Goal: Browse casually

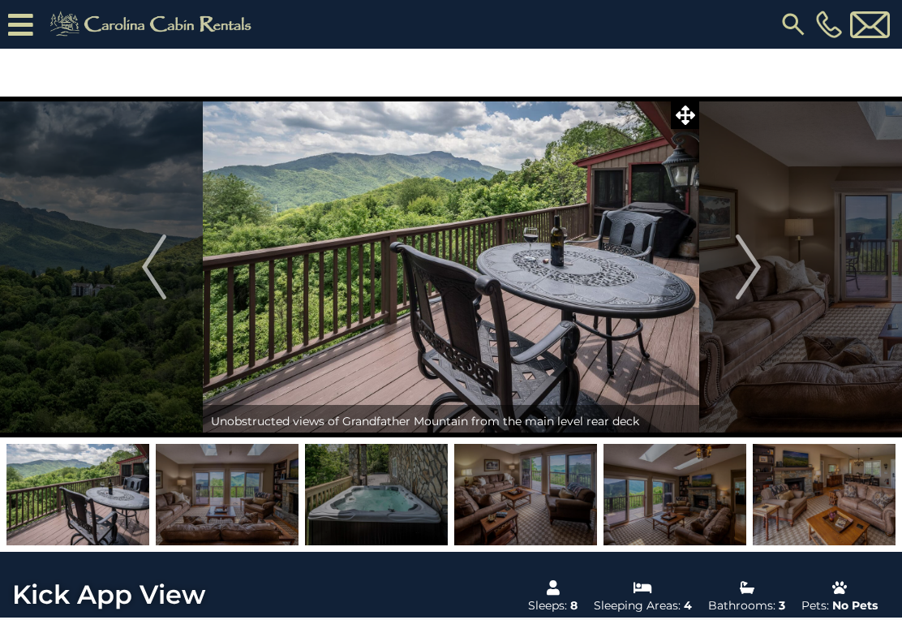
click at [757, 268] on img "Next" at bounding box center [748, 266] width 24 height 65
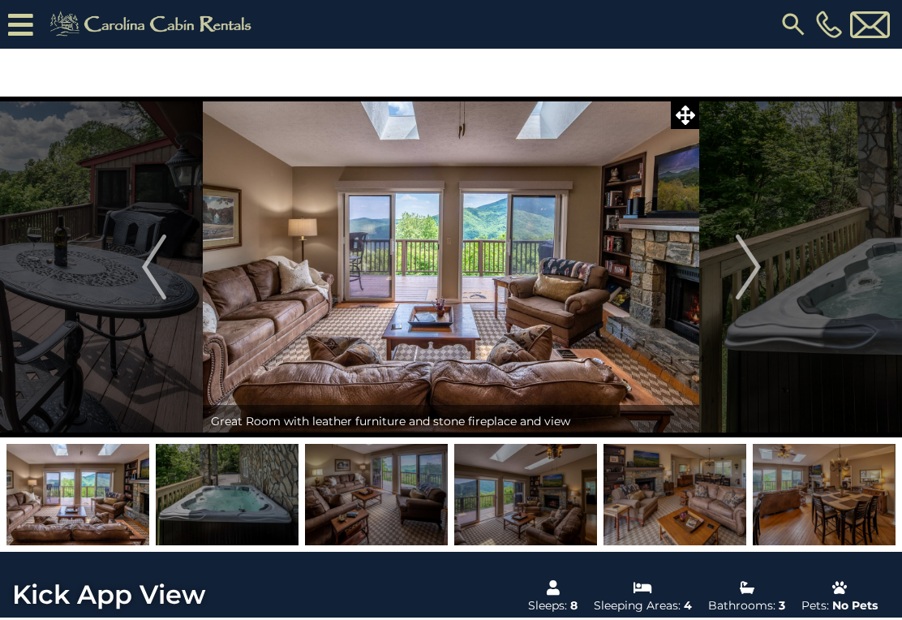
click at [753, 276] on img "Next" at bounding box center [748, 266] width 24 height 65
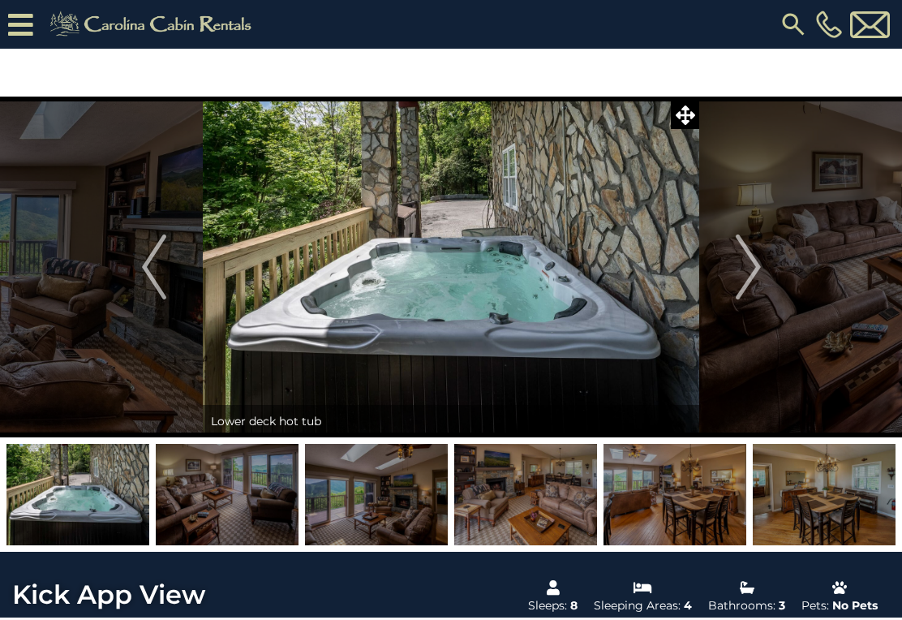
click at [761, 271] on button "Next" at bounding box center [748, 267] width 98 height 341
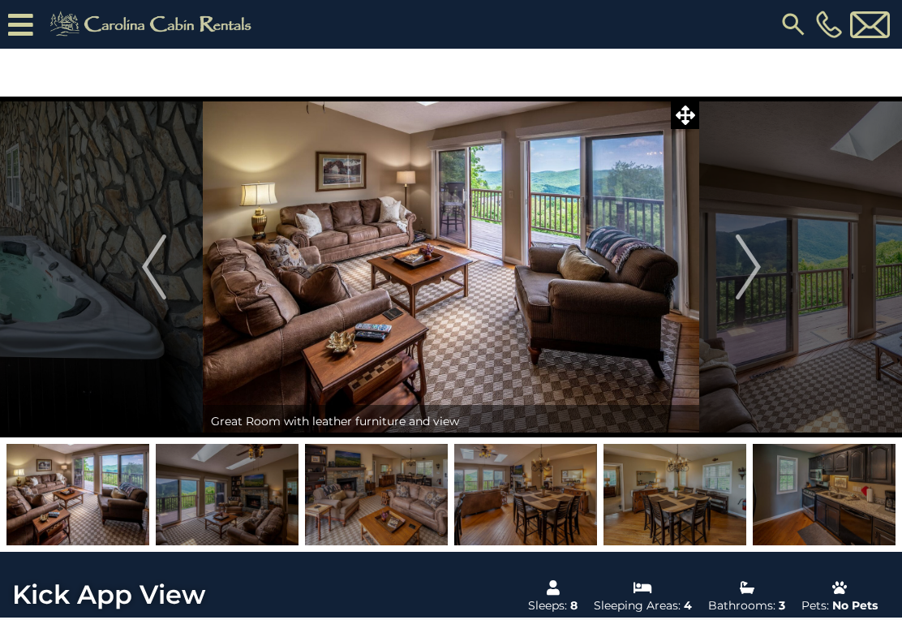
click at [757, 268] on img "Next" at bounding box center [748, 266] width 24 height 65
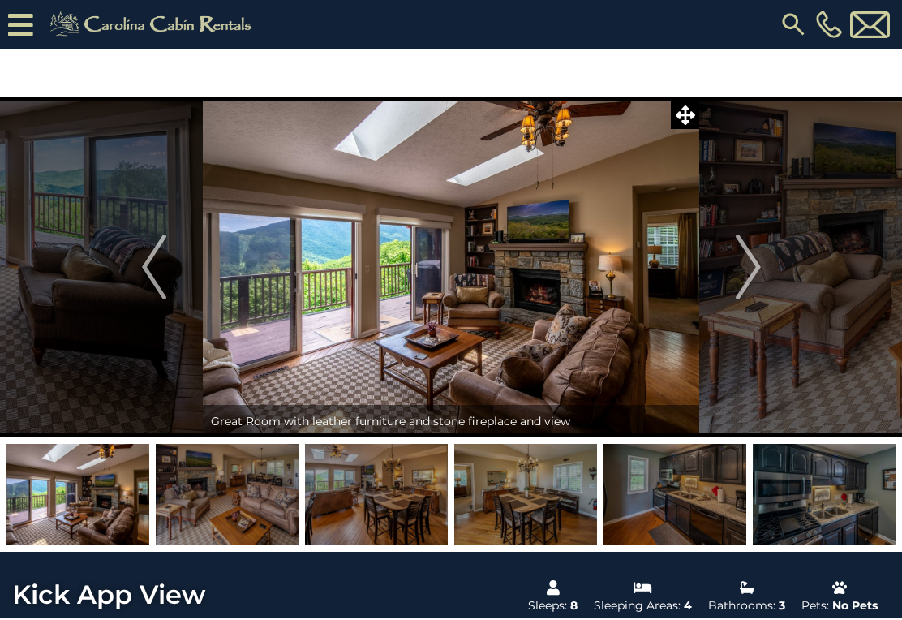
click at [752, 271] on img "Next" at bounding box center [748, 266] width 24 height 65
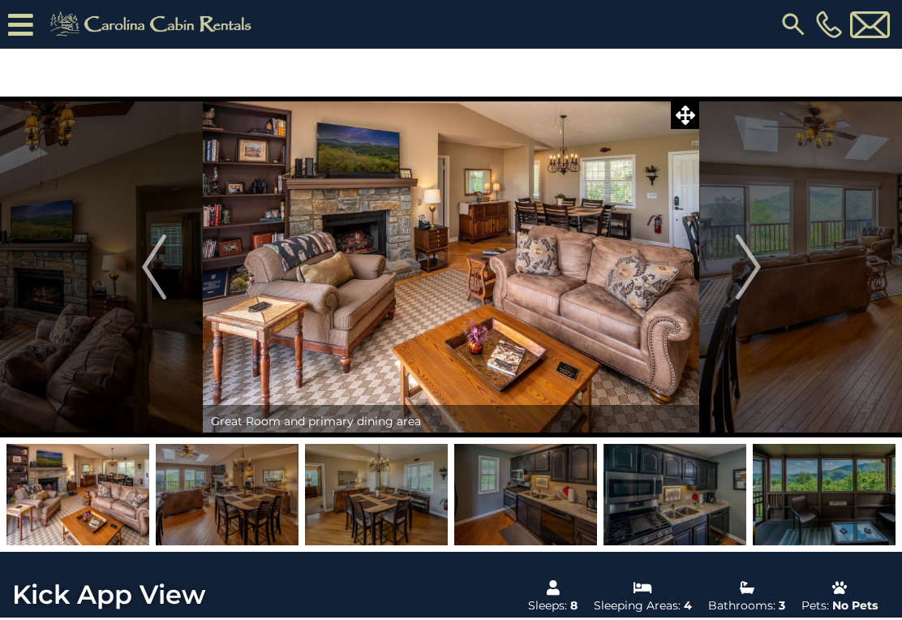
click at [758, 279] on img "Next" at bounding box center [748, 266] width 24 height 65
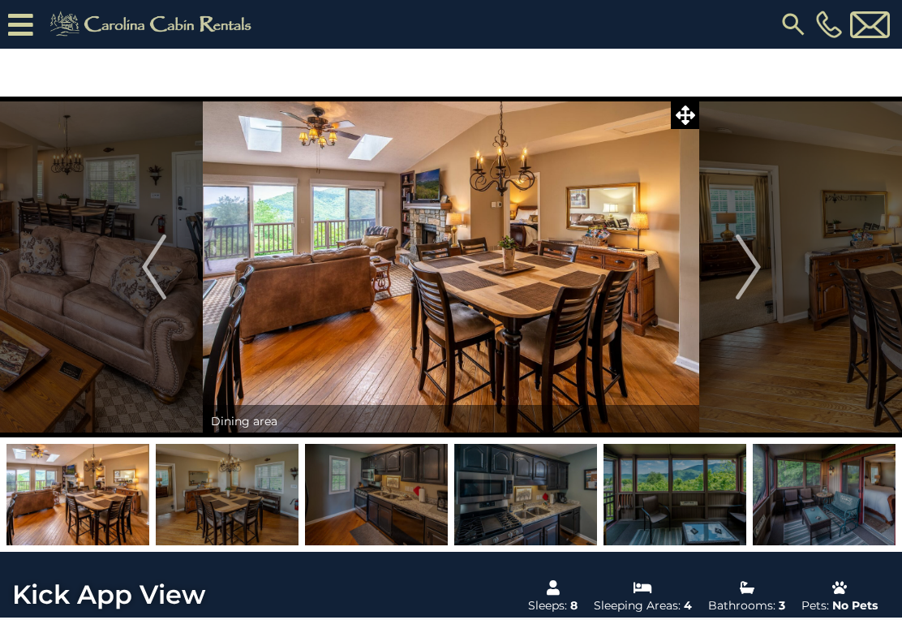
click at [762, 268] on button "Next" at bounding box center [748, 267] width 98 height 341
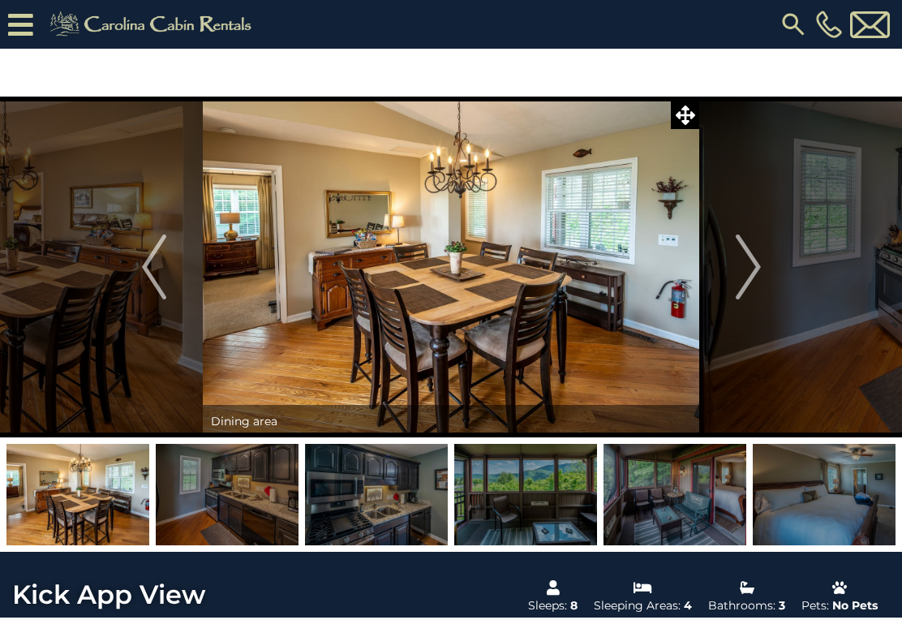
click at [762, 272] on button "Next" at bounding box center [748, 267] width 98 height 341
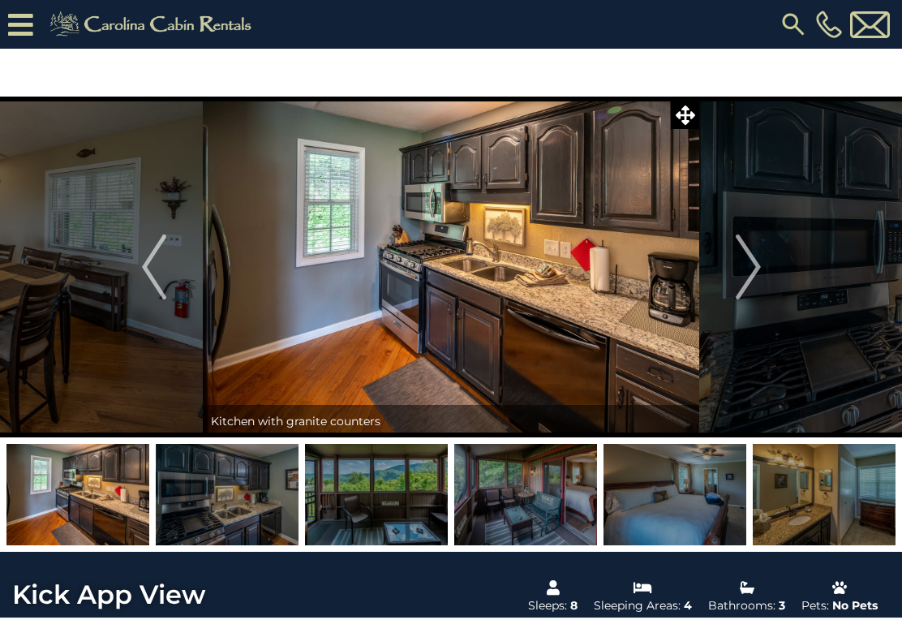
click at [761, 273] on button "Next" at bounding box center [748, 267] width 98 height 341
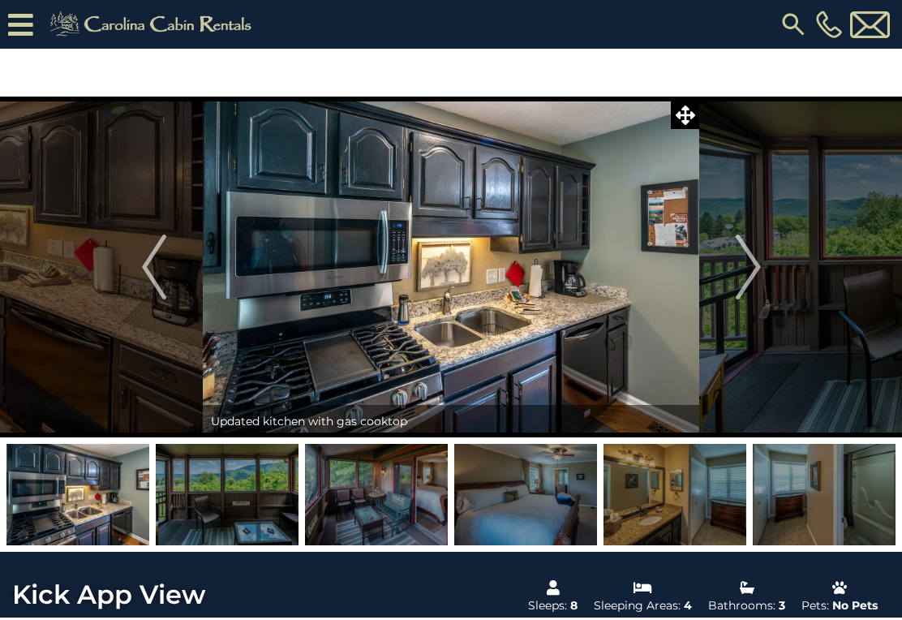
click at [753, 267] on img "Next" at bounding box center [748, 266] width 24 height 65
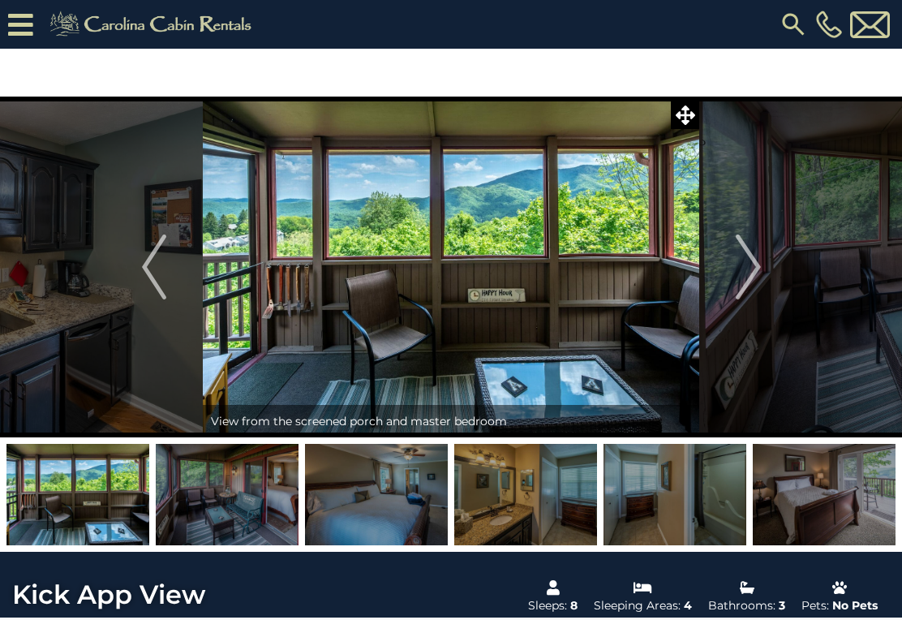
click at [755, 271] on img "Next" at bounding box center [748, 266] width 24 height 65
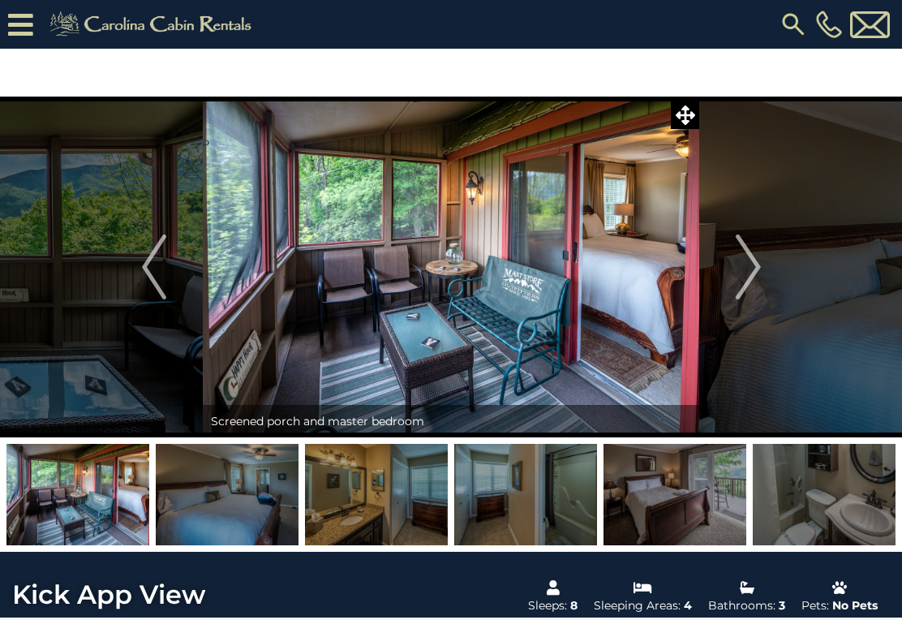
click at [756, 267] on img "Next" at bounding box center [748, 266] width 24 height 65
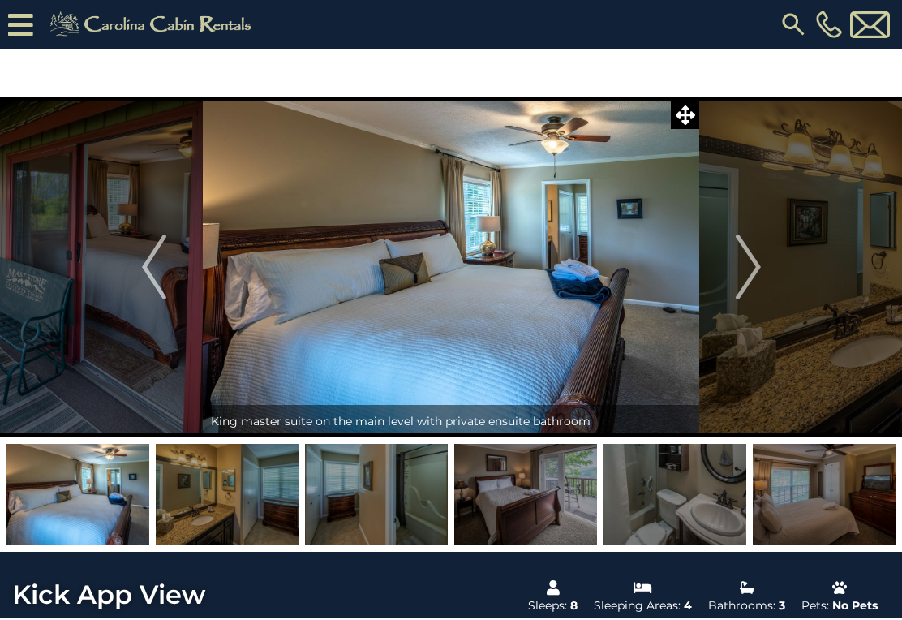
click at [761, 273] on button "Next" at bounding box center [748, 267] width 98 height 341
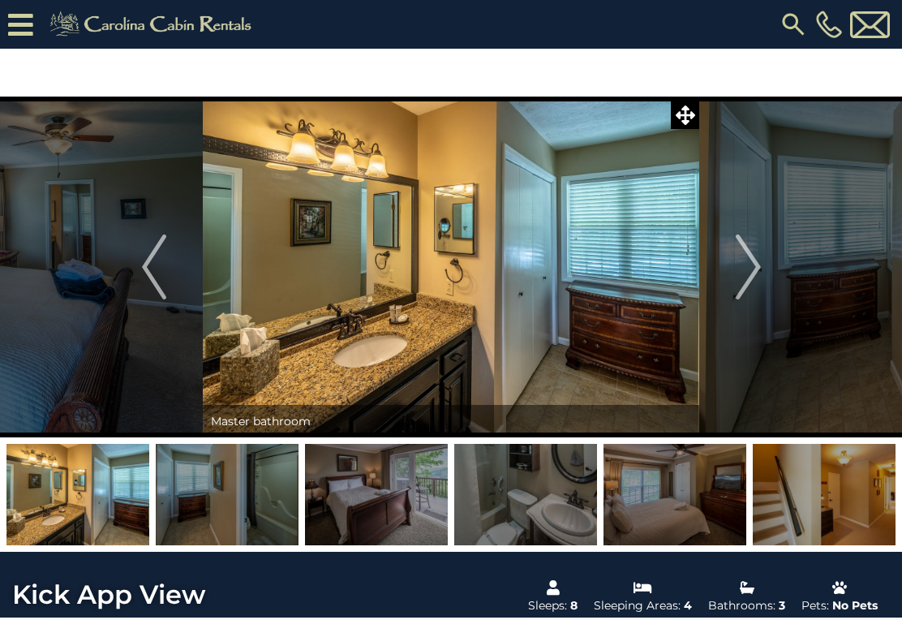
click at [749, 266] on img "Next" at bounding box center [748, 266] width 24 height 65
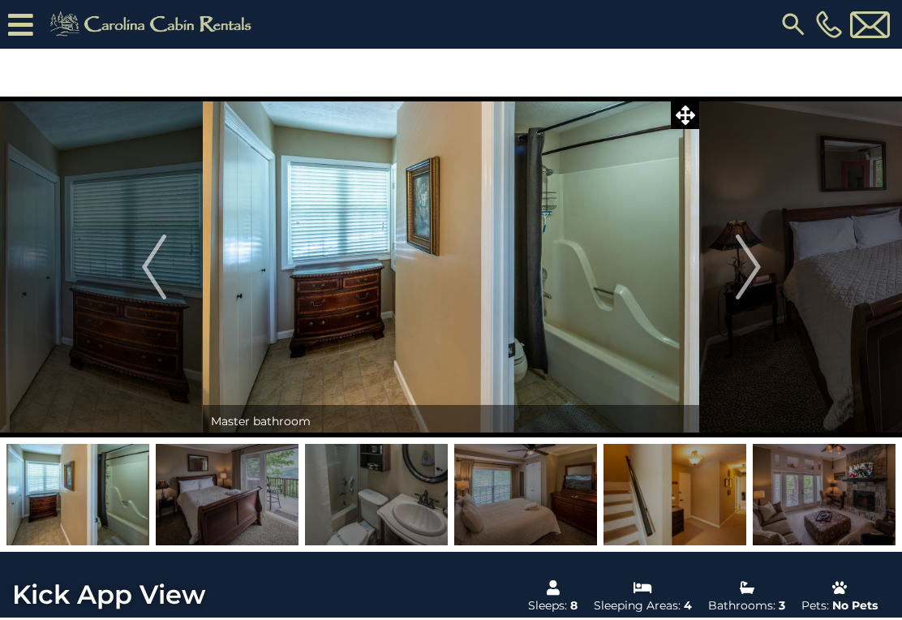
click at [757, 272] on img "Next" at bounding box center [748, 266] width 24 height 65
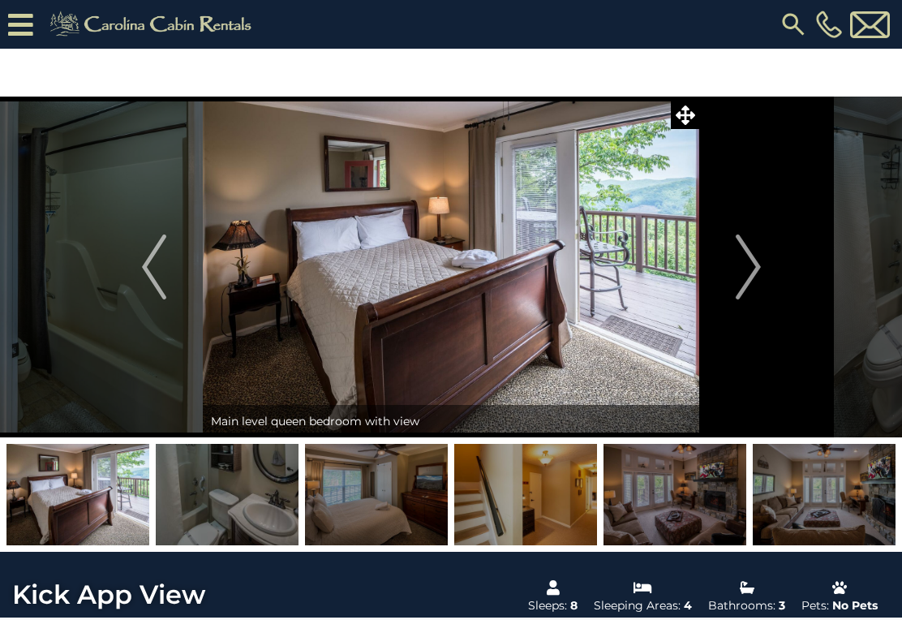
click at [757, 270] on img "Next" at bounding box center [748, 266] width 24 height 65
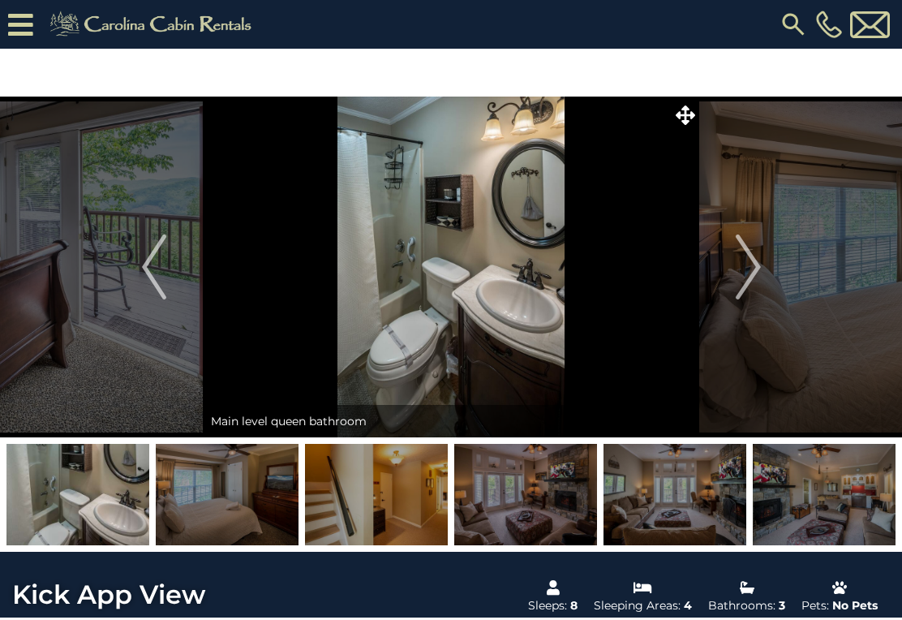
click at [755, 272] on img "Next" at bounding box center [748, 266] width 24 height 65
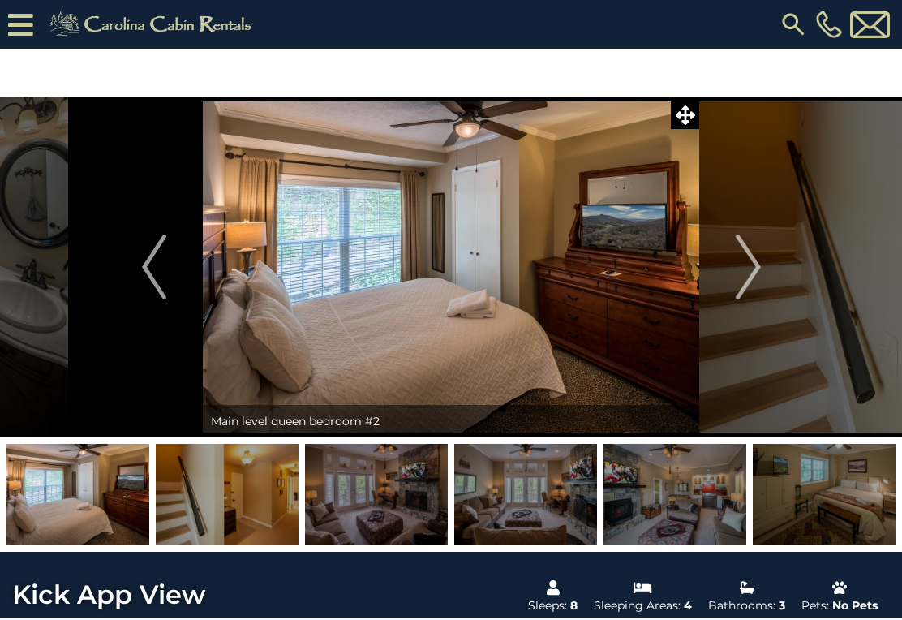
click at [762, 271] on button "Next" at bounding box center [748, 267] width 98 height 341
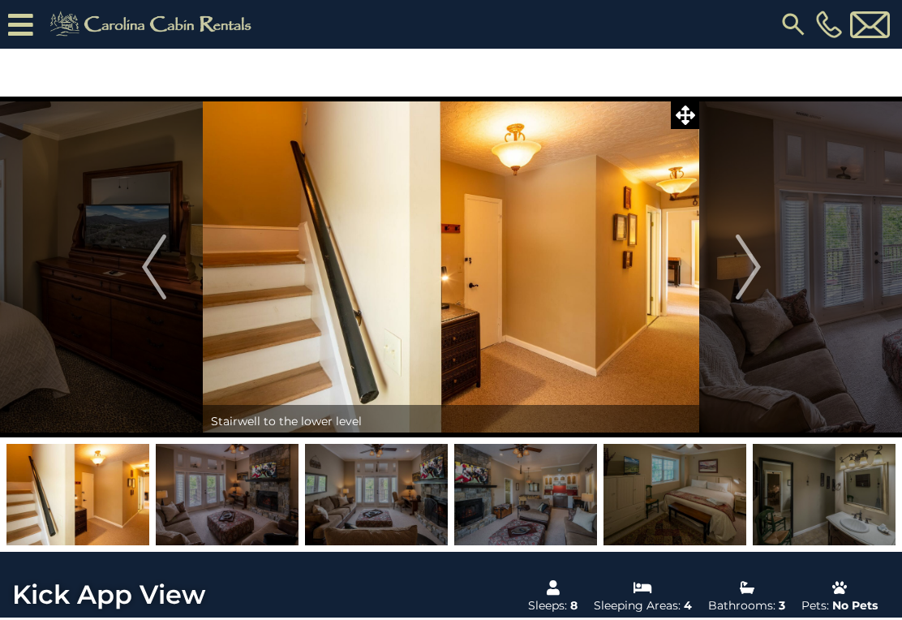
click at [748, 260] on img "Next" at bounding box center [748, 266] width 24 height 65
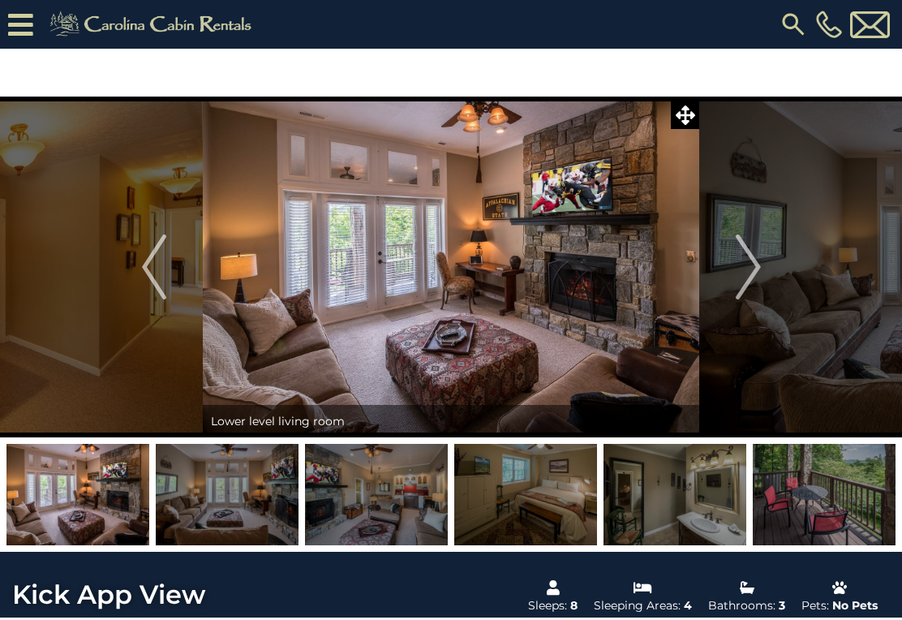
click at [758, 268] on img "Next" at bounding box center [748, 266] width 24 height 65
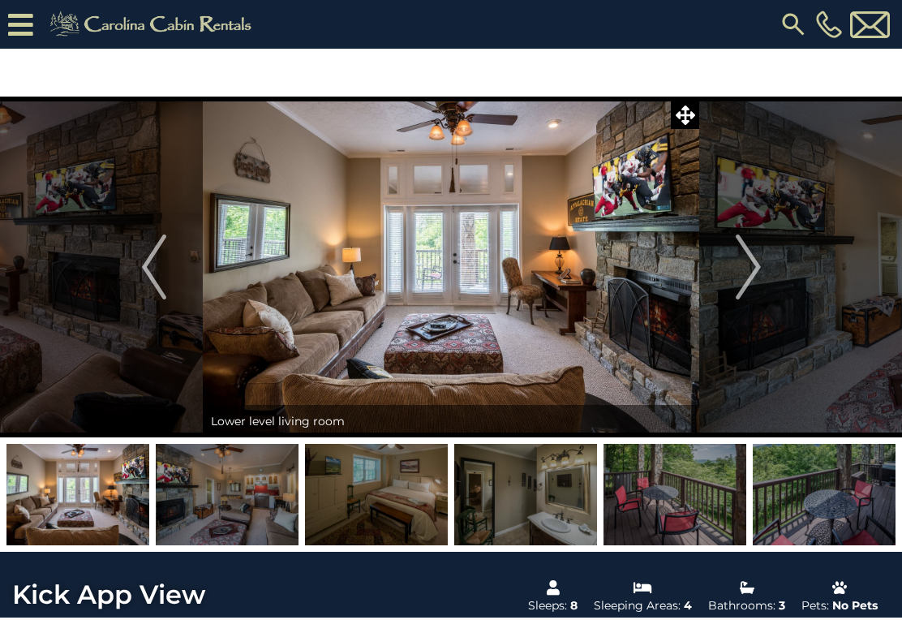
click at [757, 268] on img "Next" at bounding box center [748, 266] width 24 height 65
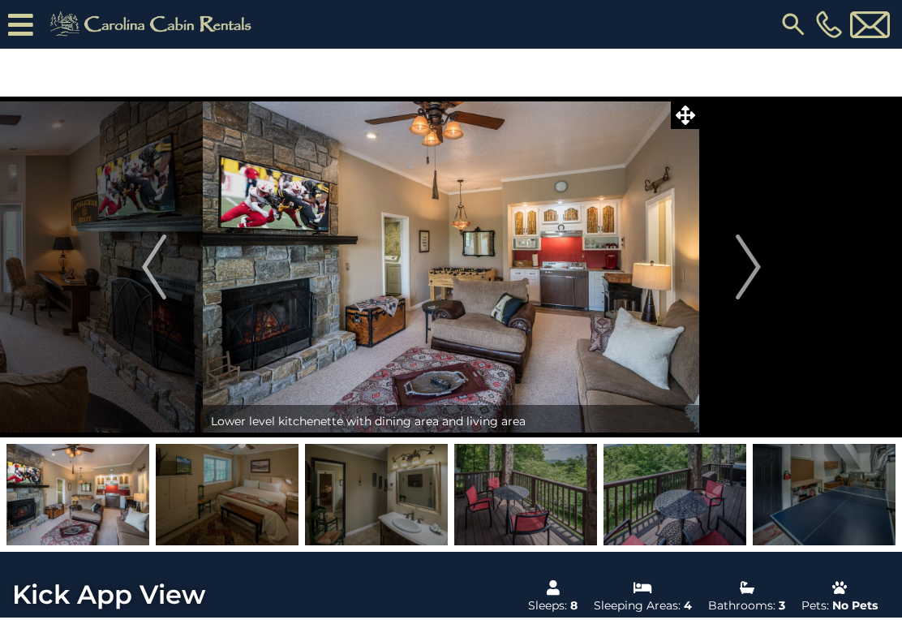
click at [755, 270] on img "Next" at bounding box center [748, 266] width 24 height 65
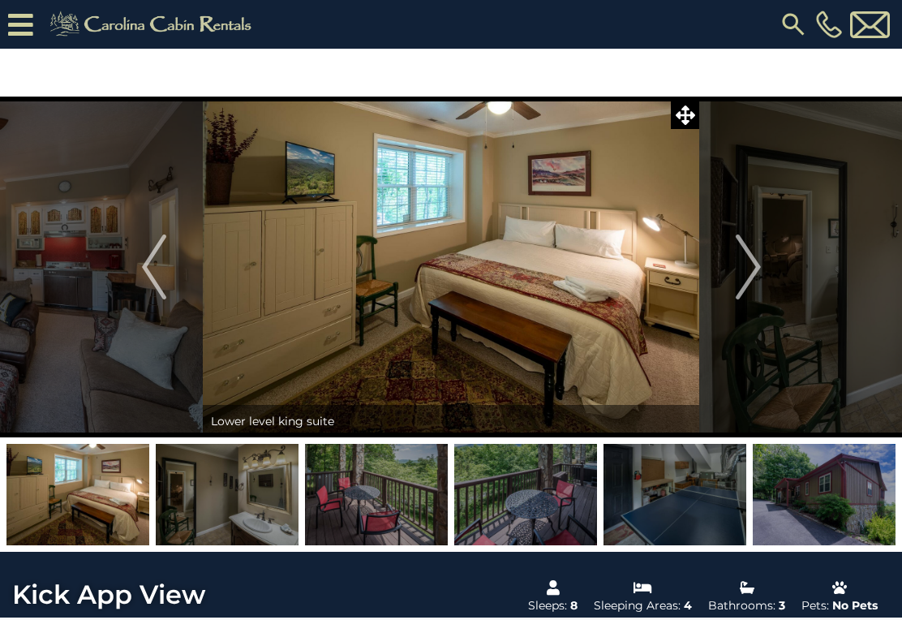
click at [757, 266] on img "Next" at bounding box center [748, 266] width 24 height 65
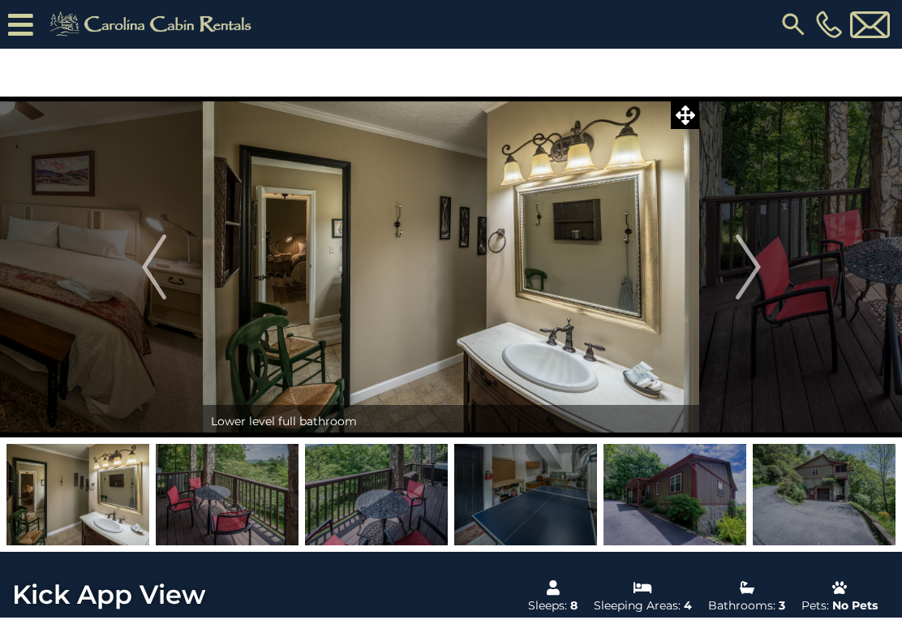
click at [755, 279] on img "Next" at bounding box center [748, 266] width 24 height 65
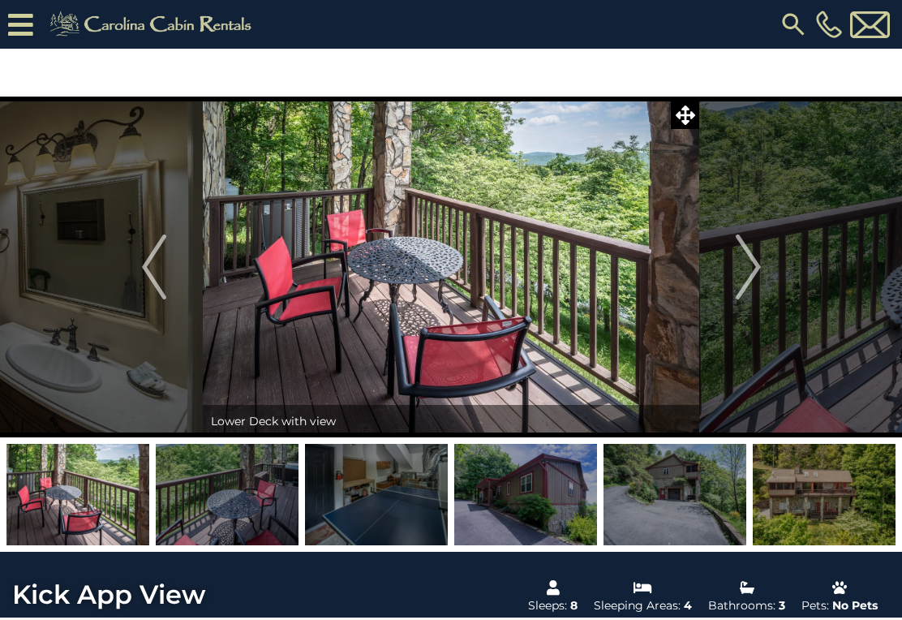
click at [749, 271] on img "Next" at bounding box center [748, 266] width 24 height 65
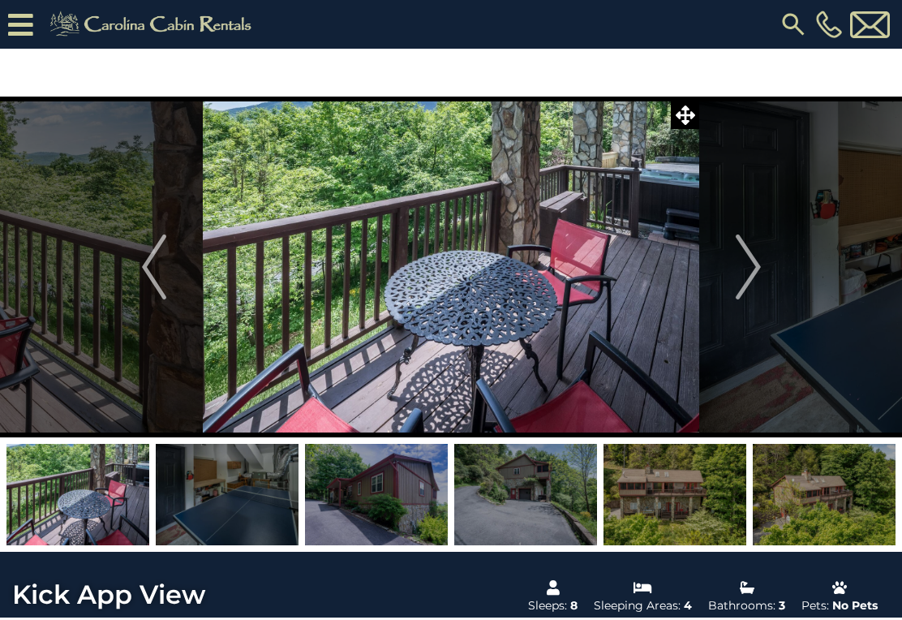
click at [762, 267] on button "Next" at bounding box center [748, 267] width 98 height 341
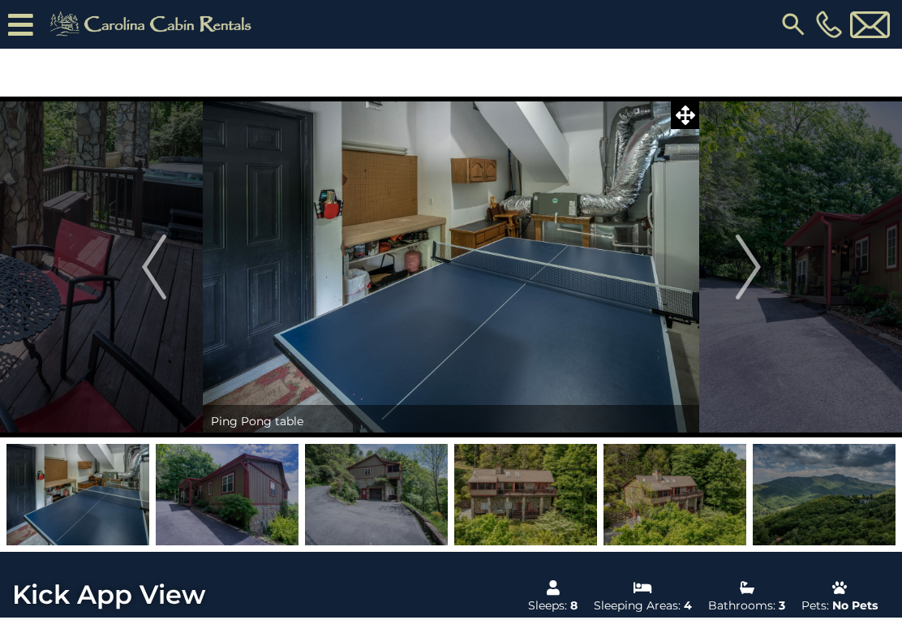
click at [761, 268] on button "Next" at bounding box center [748, 267] width 98 height 341
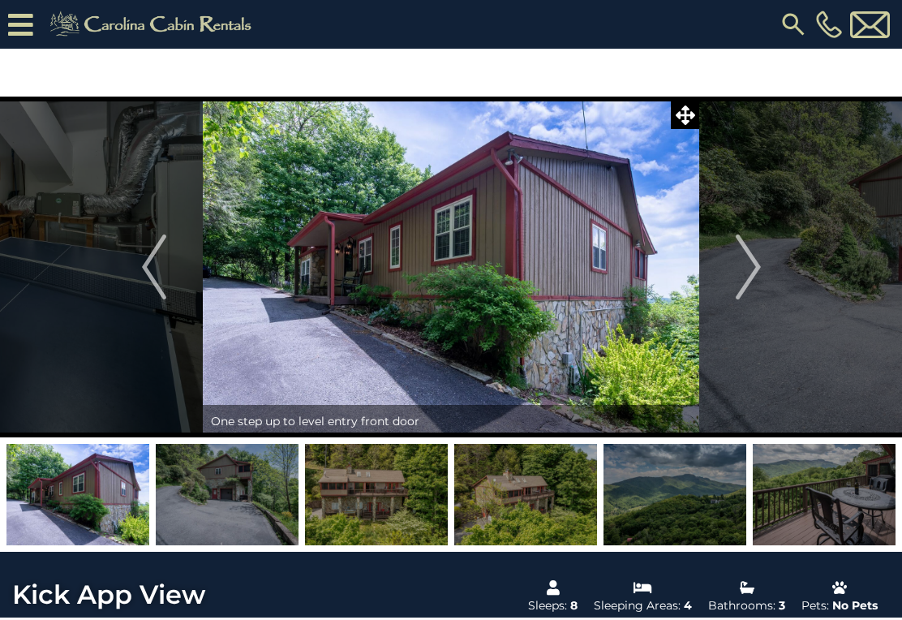
click at [755, 269] on img "Next" at bounding box center [748, 266] width 24 height 65
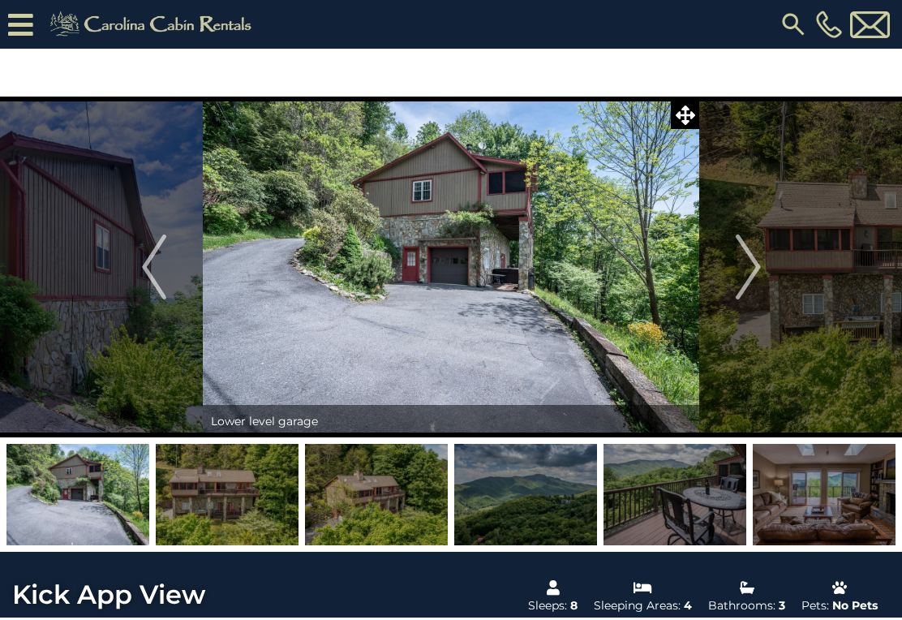
click at [755, 273] on img "Next" at bounding box center [748, 266] width 24 height 65
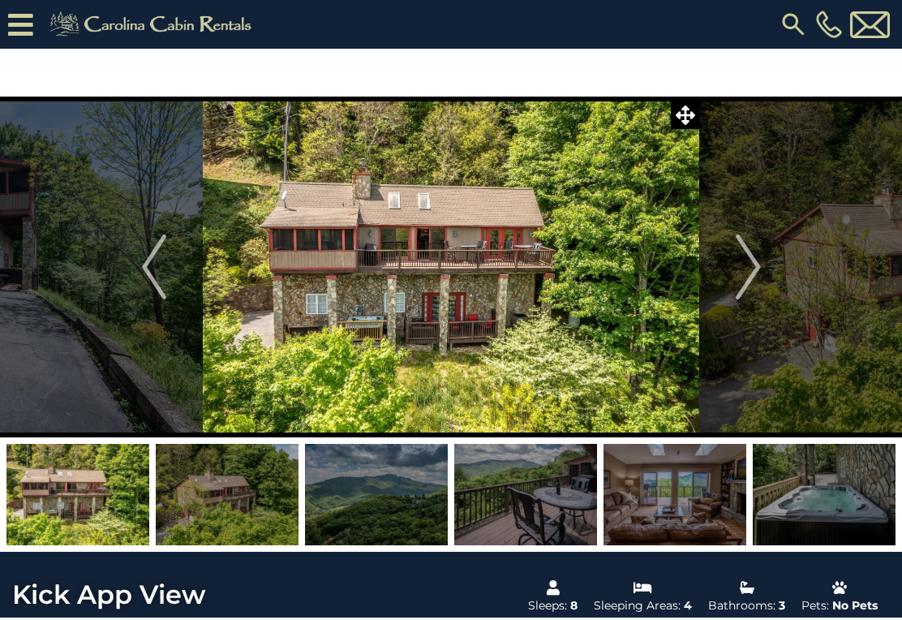
click at [758, 264] on img "Next" at bounding box center [748, 266] width 24 height 65
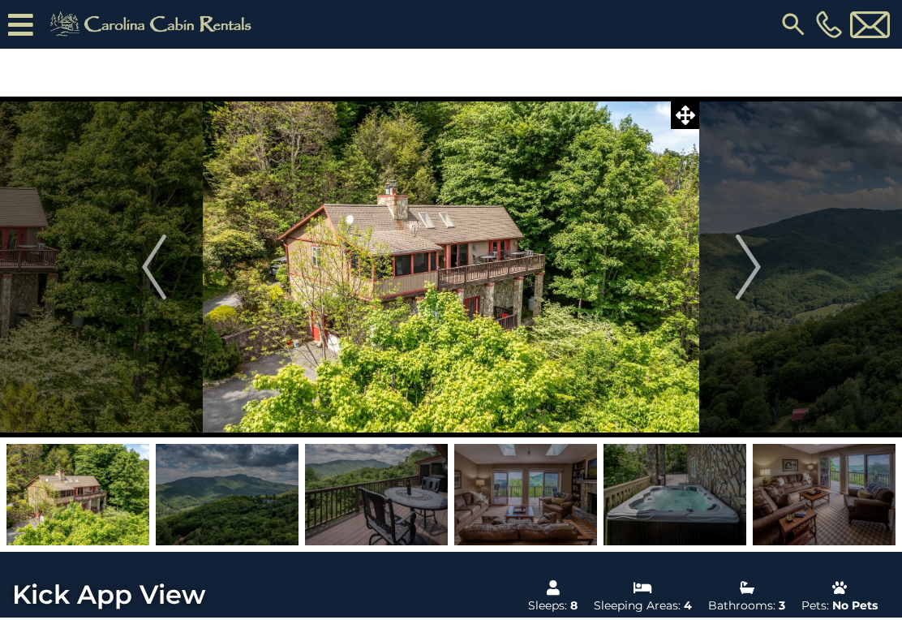
click at [753, 277] on img "Next" at bounding box center [748, 266] width 24 height 65
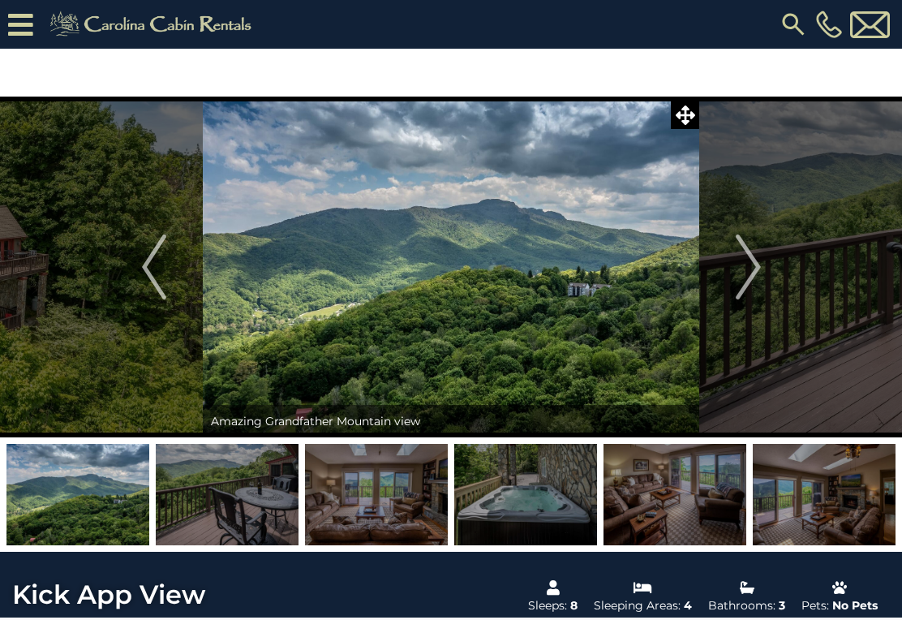
click at [157, 255] on img "Previous" at bounding box center [154, 266] width 24 height 65
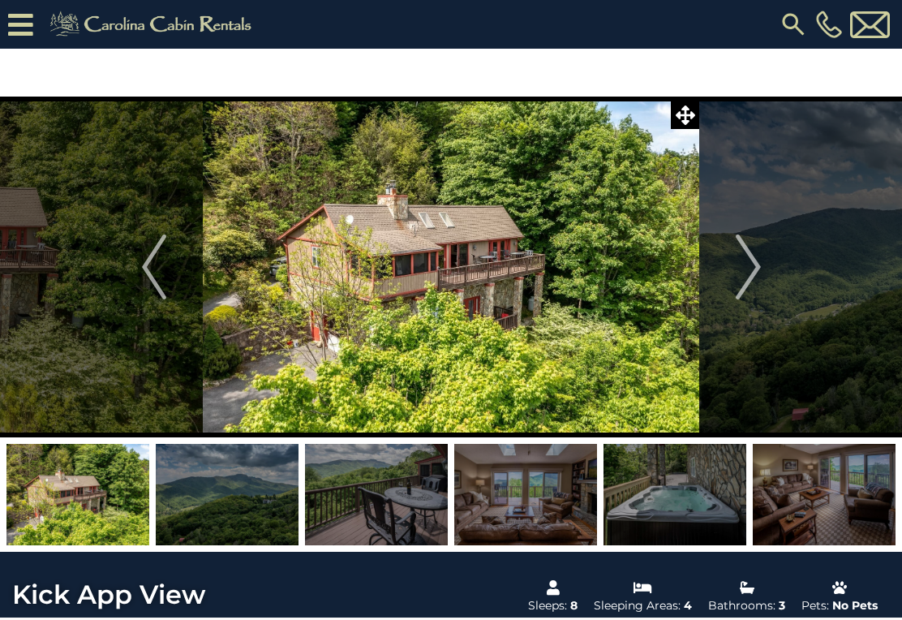
click at [749, 270] on img "Next" at bounding box center [748, 266] width 24 height 65
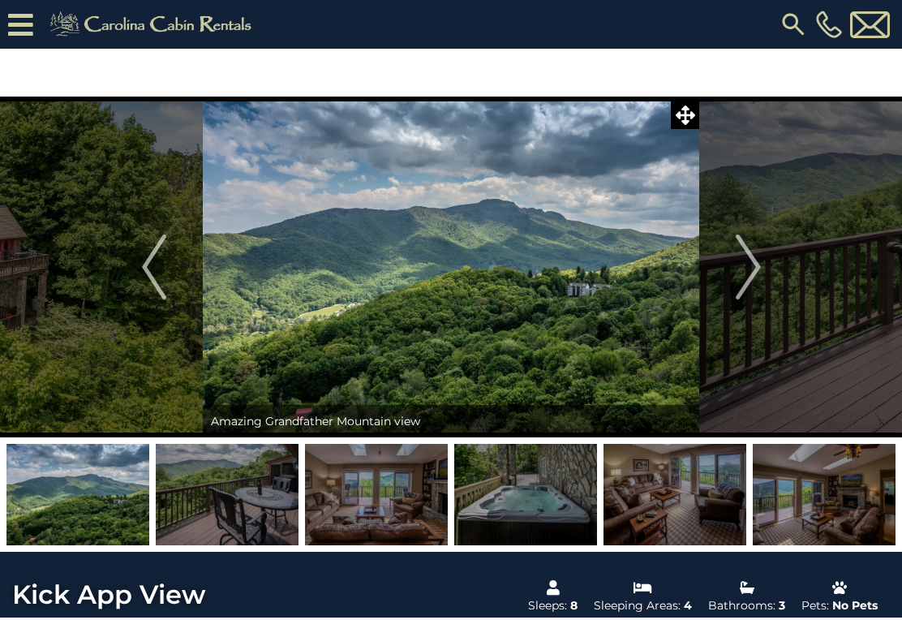
click at [750, 263] on img "Next" at bounding box center [748, 266] width 24 height 65
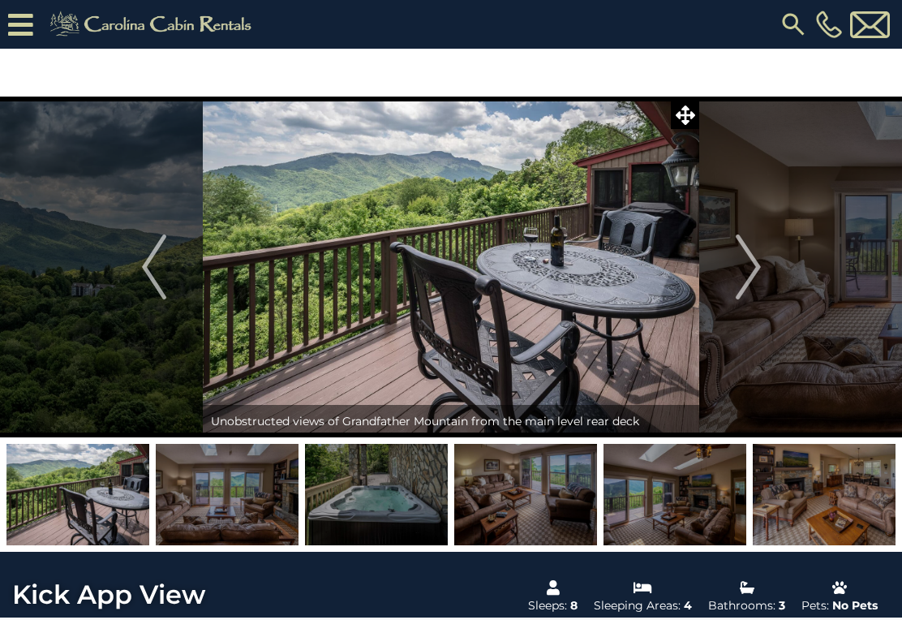
click at [763, 275] on button "Next" at bounding box center [748, 267] width 98 height 341
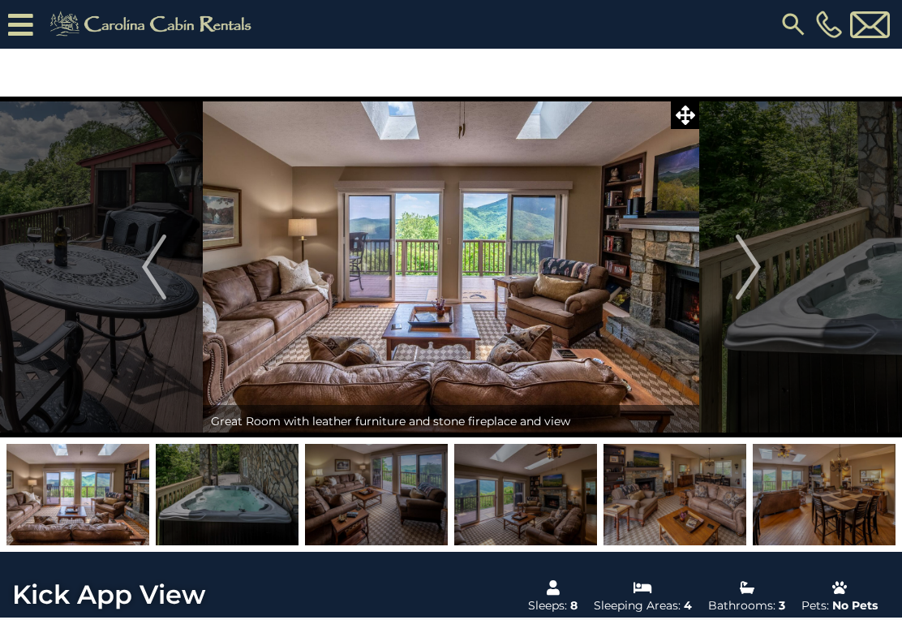
click at [157, 275] on img "Previous" at bounding box center [154, 266] width 24 height 65
